Goal: Task Accomplishment & Management: Use online tool/utility

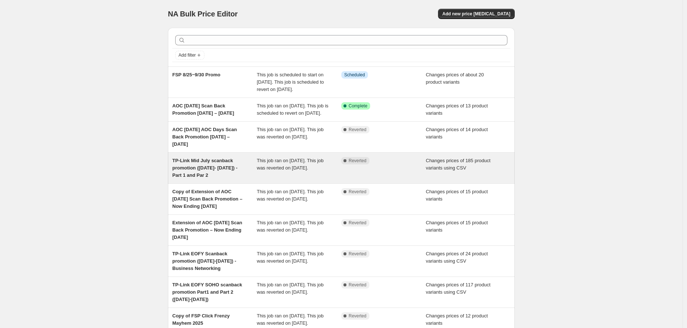
click at [216, 178] on span "TP-Link Mid July scanback promotion ([DATE]- [DATE]) - Part 1 and Par 2" at bounding box center [204, 168] width 65 height 20
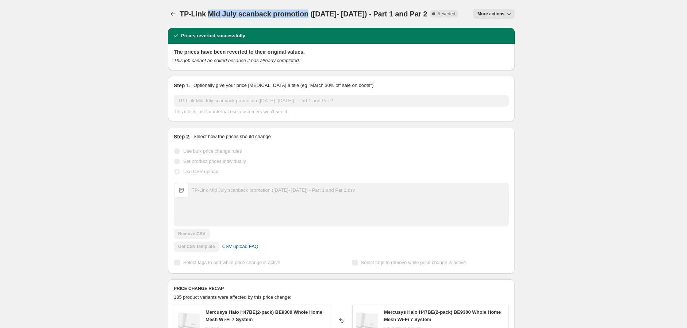
drag, startPoint x: 212, startPoint y: 14, endPoint x: 306, endPoint y: 12, distance: 94.9
click at [306, 12] on span "TP-Link Mid July scanback promotion ([DATE]- [DATE]) - Part 1 and Par 2" at bounding box center [302, 14] width 247 height 8
drag, startPoint x: 183, startPoint y: 15, endPoint x: 308, endPoint y: 11, distance: 124.4
click at [308, 11] on span "TP-Link Mid July scanback promotion ([DATE]- [DATE]) - Part 1 and Par 2" at bounding box center [302, 14] width 247 height 8
copy span "TP-Link Mid July scanback promotion"
